Goal: Task Accomplishment & Management: Manage account settings

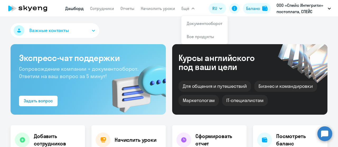
click at [137, 27] on div "Важные контакты" at bounding box center [169, 31] width 317 height 17
click at [195, 27] on li "Документооборот" at bounding box center [204, 23] width 46 height 13
select select "30"
click at [197, 24] on link "Документооборот" at bounding box center [204, 23] width 36 height 5
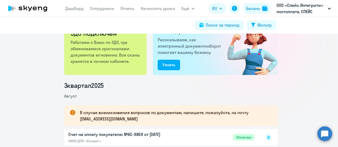
scroll to position [79, 0]
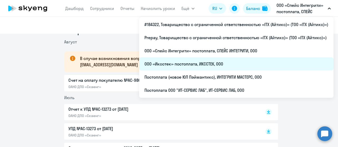
click at [234, 60] on li "ООО «Иксстек» постоплата, ИКССТЕК, ООО" at bounding box center [236, 64] width 194 height 13
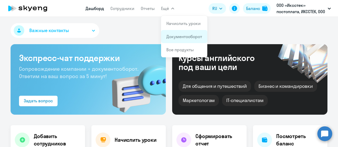
click at [176, 36] on link "Документооборот" at bounding box center [184, 36] width 36 height 5
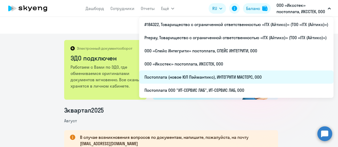
click at [234, 75] on li "Постоплата (новое ЮЛ Пэймантикс), ИНТЕГРИТИ МАСТЕРС, ООО" at bounding box center [236, 77] width 194 height 13
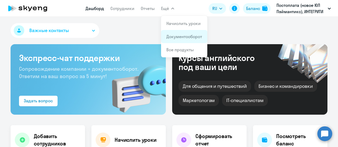
click at [175, 36] on link "Документооборот" at bounding box center [184, 36] width 36 height 5
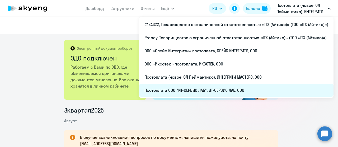
click at [228, 92] on li "Постоплата ООО "ИТ-СЕРВИС ЛАБ", ИТ-СЕРВИС ЛАБ, ООО" at bounding box center [236, 90] width 194 height 13
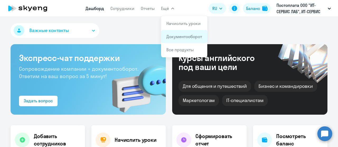
click at [174, 35] on link "Документооборот" at bounding box center [184, 36] width 36 height 5
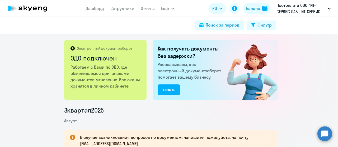
click at [40, 7] on icon at bounding box center [40, 9] width 4 height 4
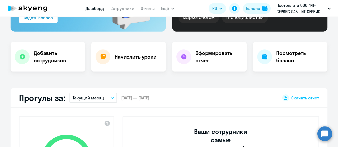
scroll to position [158, 0]
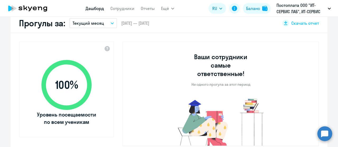
select select "30"
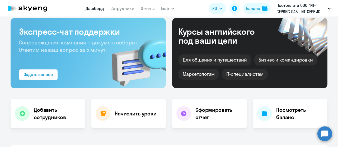
scroll to position [0, 0]
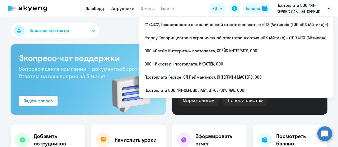
click at [114, 9] on link "Сотрудники" at bounding box center [122, 8] width 24 height 5
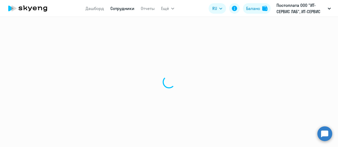
select select "30"
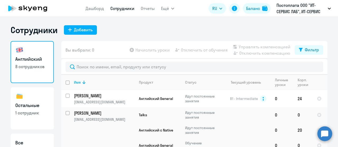
click at [30, 109] on h3 "Остальные" at bounding box center [32, 105] width 34 height 7
select select "30"
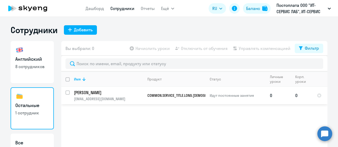
click at [101, 94] on p "[PERSON_NAME]" at bounding box center [108, 93] width 69 height 6
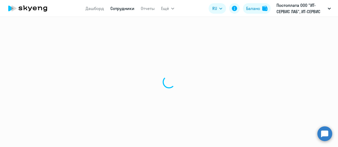
select select "others"
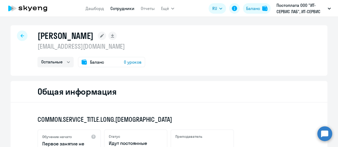
click at [96, 63] on span "Баланс" at bounding box center [97, 62] width 14 height 6
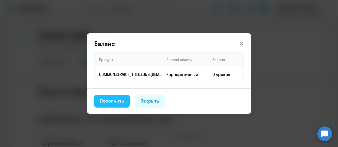
click at [114, 102] on div "Пополнить" at bounding box center [112, 101] width 24 height 7
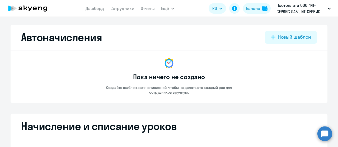
select select "10"
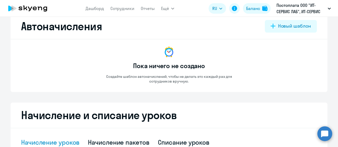
scroll to position [64, 0]
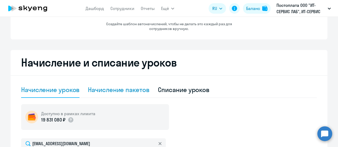
click at [119, 90] on div "Начисление пакетов" at bounding box center [118, 90] width 61 height 8
select select "10"
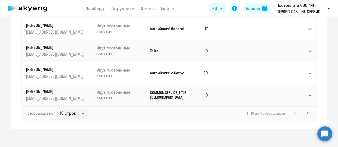
scroll to position [357, 0]
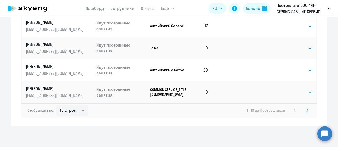
click at [307, 94] on select "Выбрать 4 8 16 32 64 96 128" at bounding box center [301, 92] width 22 height 6
select select "8"
click at [290, 89] on select "Выбрать 4 8 16 32 64 96 128" at bounding box center [301, 92] width 22 height 6
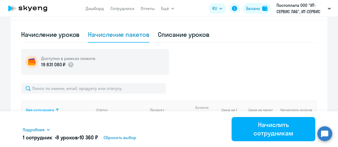
scroll to position [120, 0]
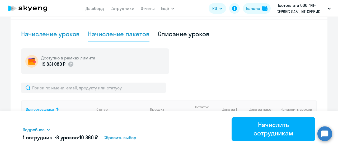
click at [40, 35] on div "Начисление уроков" at bounding box center [50, 34] width 58 height 8
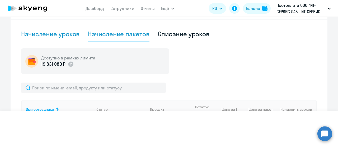
select select "10"
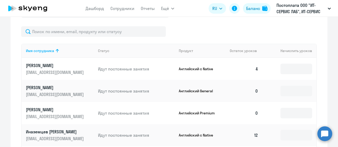
scroll to position [168, 0]
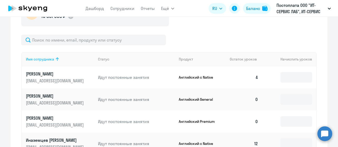
click at [54, 60] on icon at bounding box center [57, 59] width 6 height 6
click at [55, 58] on icon at bounding box center [57, 59] width 6 height 6
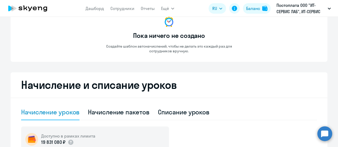
scroll to position [79, 0]
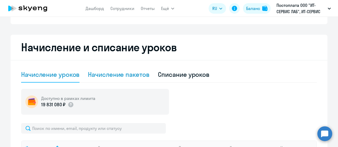
click at [119, 76] on div "Начисление пакетов" at bounding box center [118, 74] width 61 height 8
select select "10"
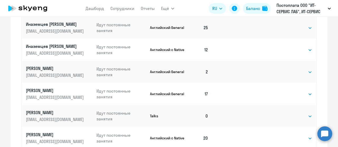
scroll to position [357, 0]
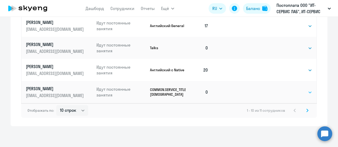
click at [306, 92] on select "Выбрать 4 8 16 32 64 96 128" at bounding box center [301, 92] width 22 height 6
select select "8"
click at [290, 89] on select "Выбрать 4 8 16 32 64 96 128" at bounding box center [301, 92] width 22 height 6
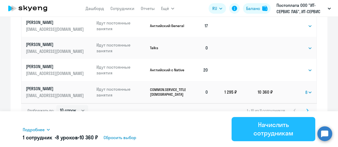
click at [273, 130] on div "Начислить сотрудникам" at bounding box center [273, 129] width 69 height 17
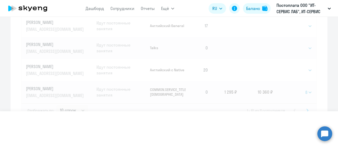
select select
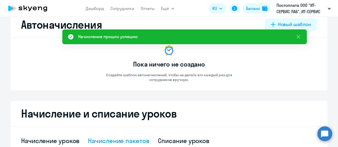
scroll to position [0, 0]
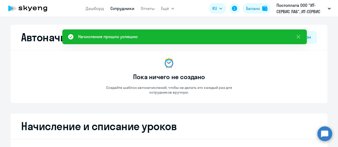
click at [121, 8] on link "Сотрудники" at bounding box center [122, 8] width 24 height 5
select select "30"
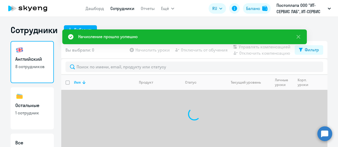
click at [35, 106] on h3 "Остальные" at bounding box center [32, 105] width 34 height 7
select select "30"
